Goal: Task Accomplishment & Management: Manage account settings

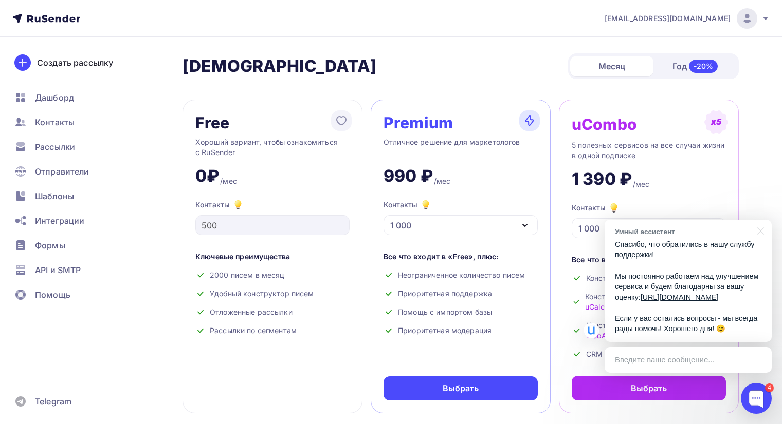
scroll to position [874, 0]
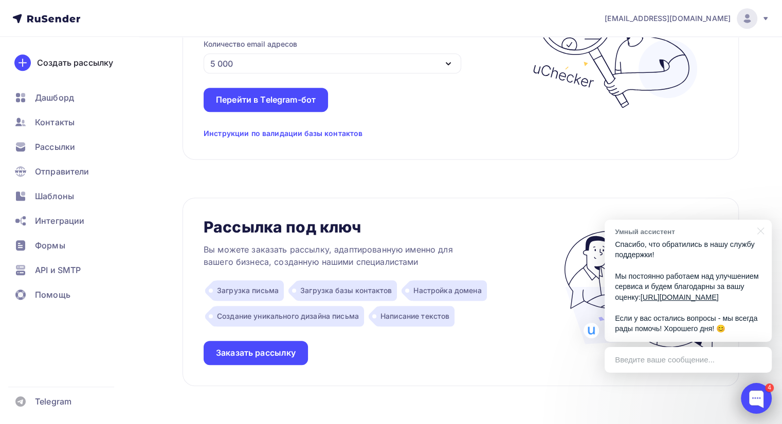
click at [765, 397] on div at bounding box center [756, 398] width 31 height 31
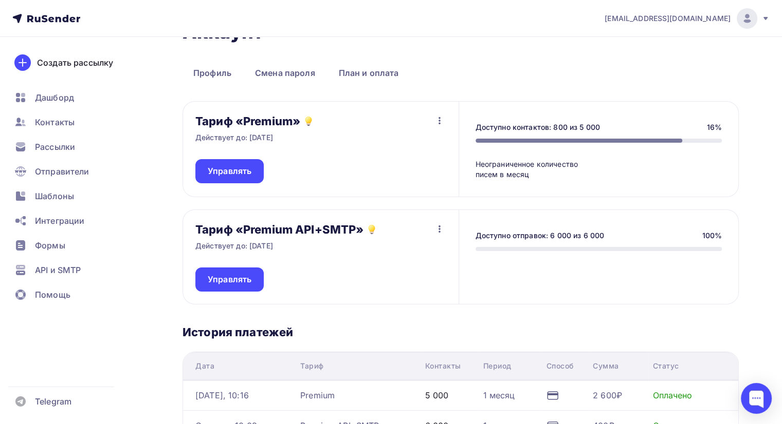
scroll to position [51, 0]
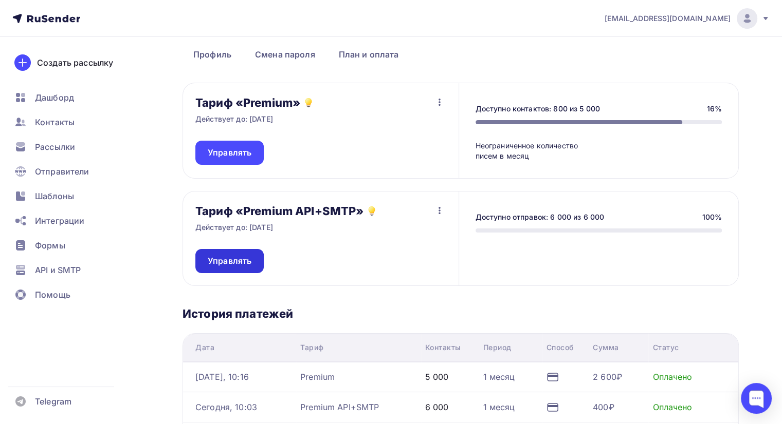
click at [250, 262] on span "Управлять" at bounding box center [230, 261] width 44 height 12
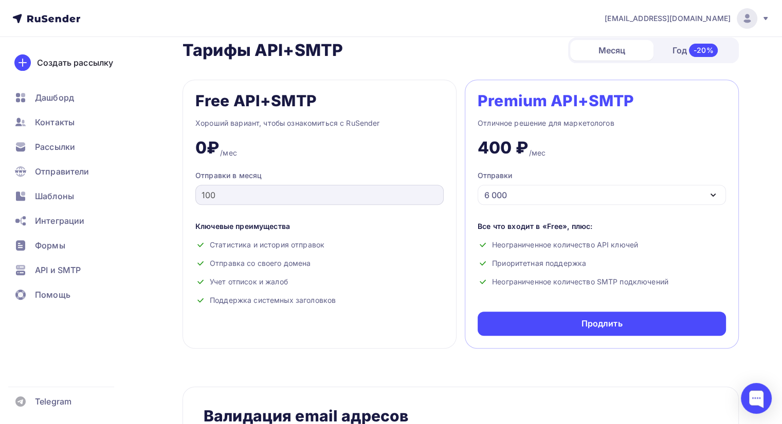
scroll to position [411, 0]
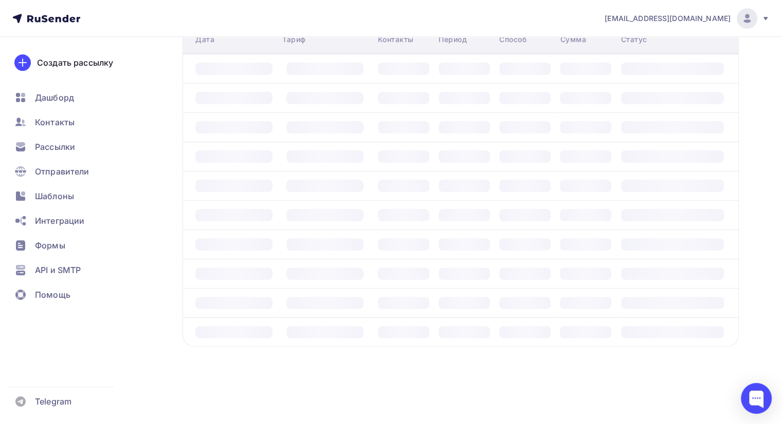
scroll to position [51, 0]
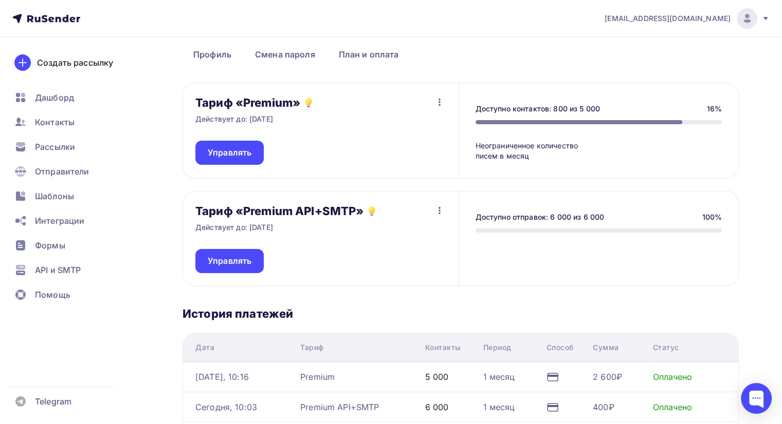
click at [440, 209] on icon "button" at bounding box center [439, 211] width 12 height 12
click at [432, 237] on div "Отписаться" at bounding box center [419, 237] width 48 height 12
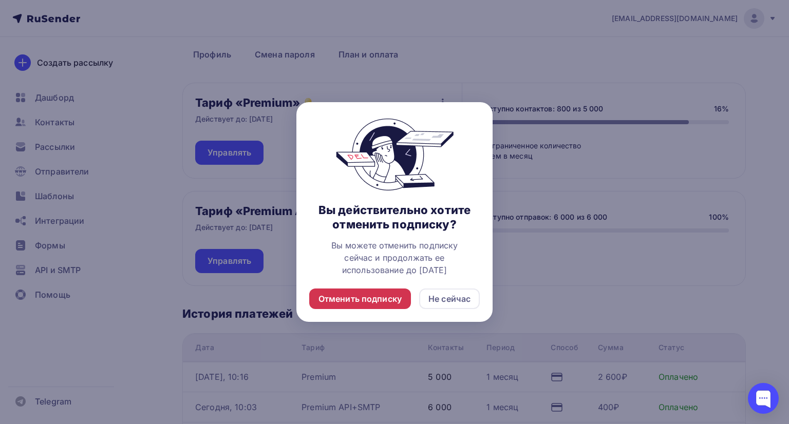
click at [389, 301] on div "Отменить подписку" at bounding box center [360, 299] width 83 height 12
